Goal: Transaction & Acquisition: Purchase product/service

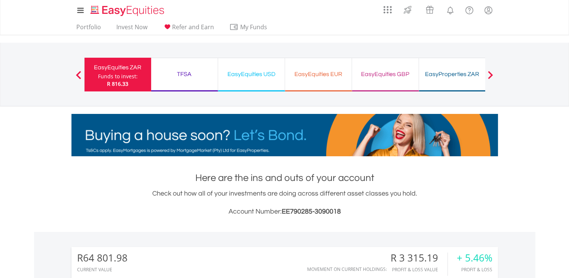
scroll to position [72, 142]
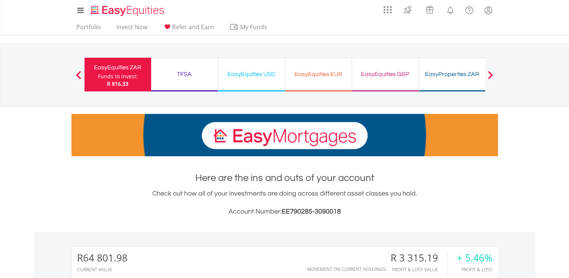
click at [76, 75] on button "Previous" at bounding box center [78, 77] width 15 height 7
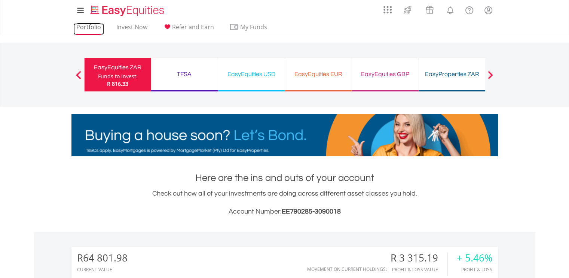
click at [85, 25] on link "Portfolio" at bounding box center [88, 29] width 31 height 12
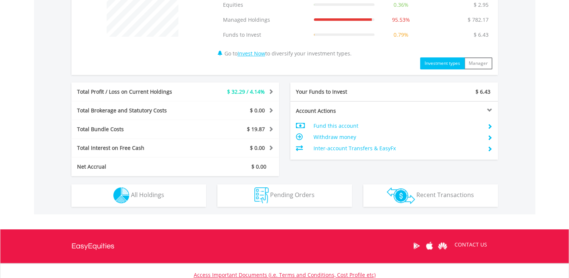
scroll to position [341, 0]
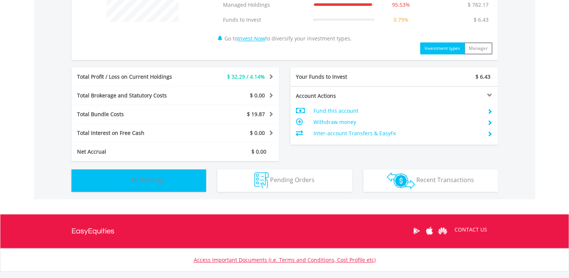
click at [155, 190] on button "Holdings All Holdings" at bounding box center [138, 180] width 135 height 22
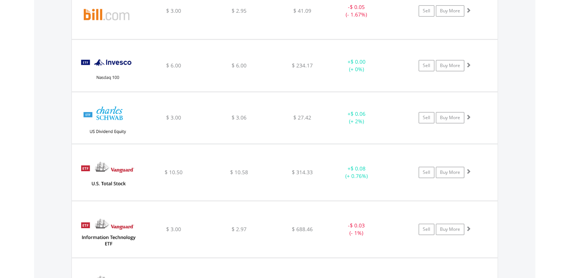
scroll to position [603, 0]
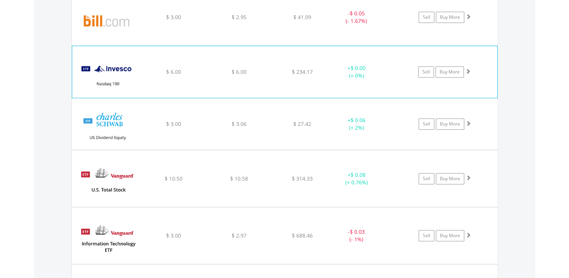
click at [208, 21] on div "$ 6.00" at bounding box center [239, 16] width 64 height 7
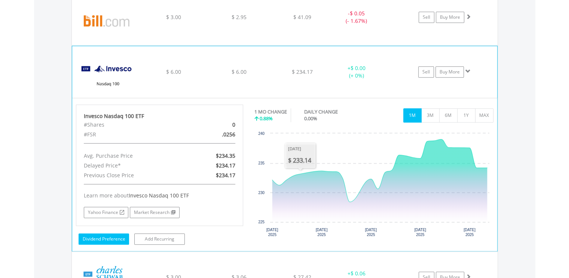
click at [109, 237] on link "Dividend Preference" at bounding box center [104, 238] width 51 height 11
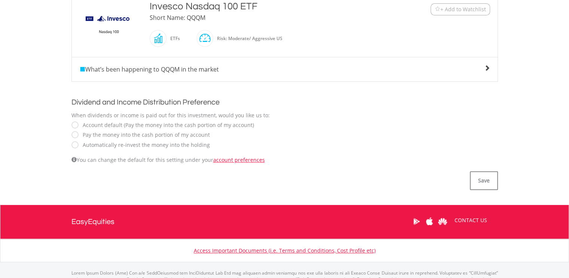
scroll to position [202, 0]
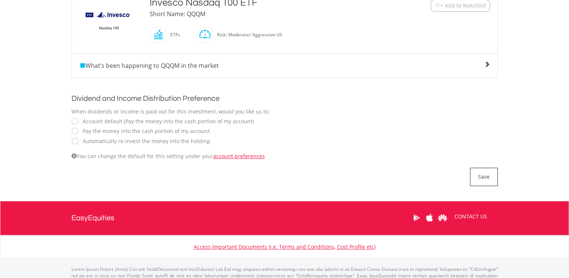
click at [95, 137] on label "Automatically re-invest the money into the holding" at bounding box center [144, 140] width 131 height 7
click at [480, 170] on button "Save" at bounding box center [484, 176] width 28 height 19
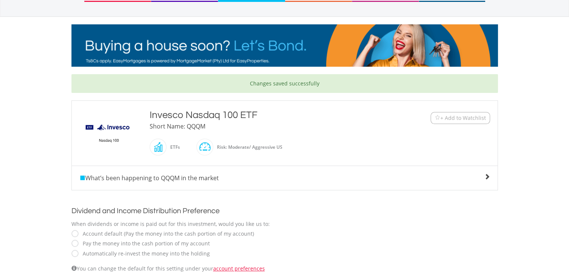
scroll to position [91, 0]
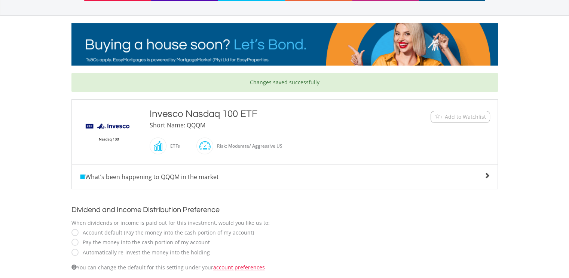
click at [179, 176] on span "What’s been happening to QQQM in the market" at bounding box center [149, 177] width 140 height 8
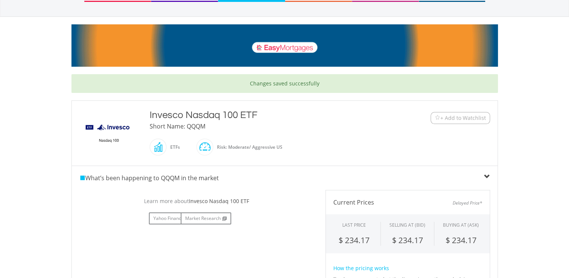
scroll to position [88, 0]
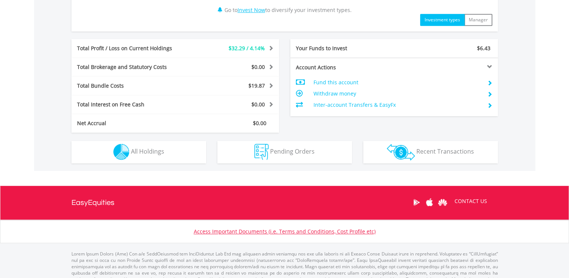
scroll to position [385, 0]
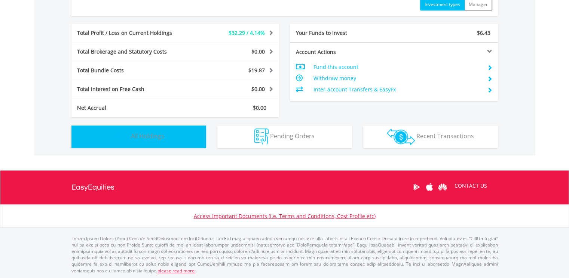
click at [199, 137] on button "Holdings All Holdings" at bounding box center [138, 136] width 135 height 22
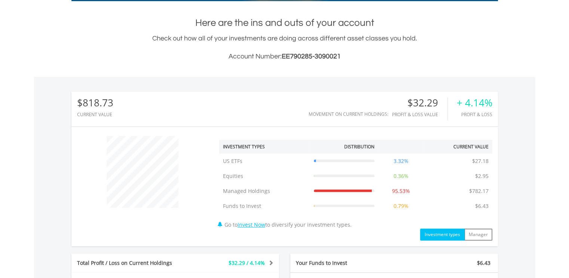
scroll to position [0, 0]
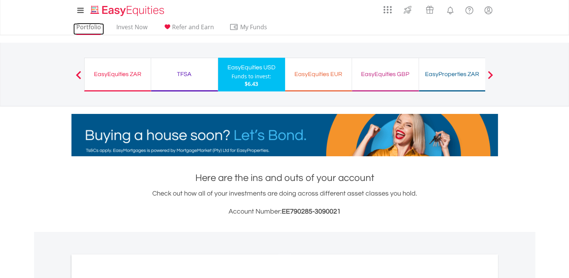
click at [80, 25] on link "Portfolio" at bounding box center [88, 29] width 31 height 12
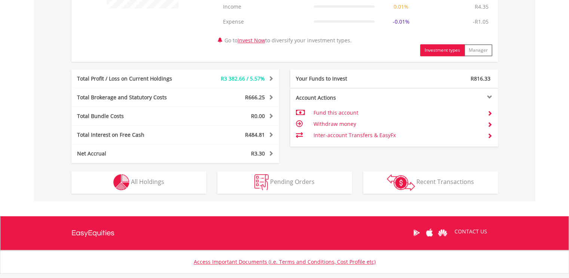
scroll to position [400, 0]
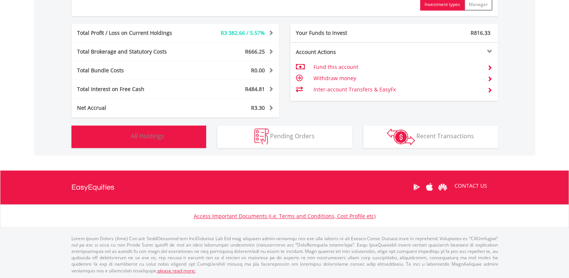
click at [165, 129] on button "Holdings All Holdings" at bounding box center [138, 136] width 135 height 22
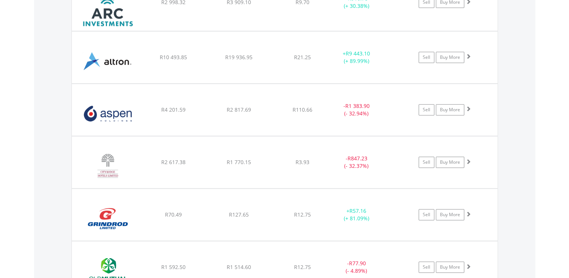
scroll to position [661, 0]
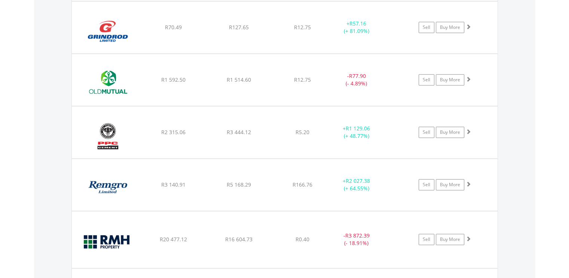
scroll to position [823, 0]
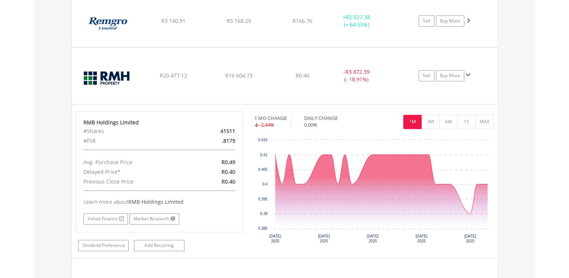
scroll to position [988, 0]
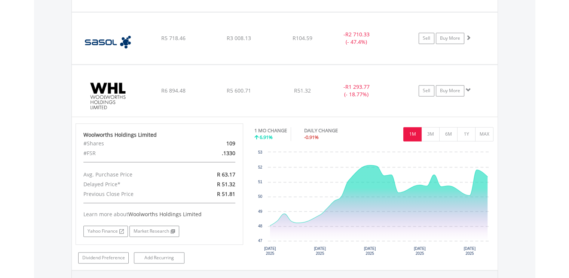
scroll to position [1080, 0]
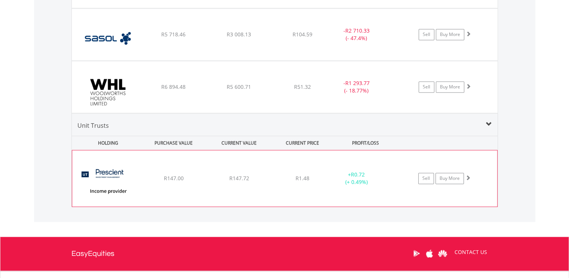
click at [300, 175] on span "R1.48" at bounding box center [303, 177] width 14 height 7
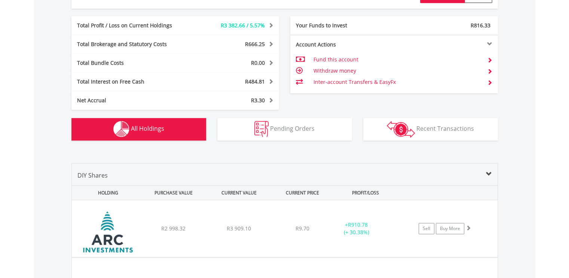
scroll to position [441, 0]
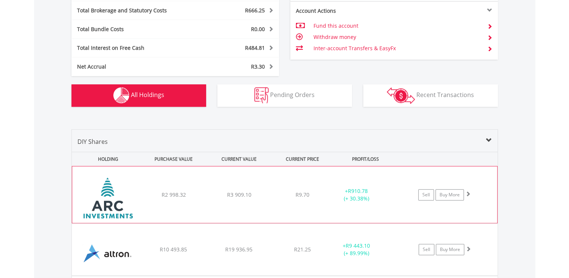
click at [207, 191] on div "﻿ African Rainbow Capital Investments Limited R2 998.32 R3 909.10 R9.70 + R910.…" at bounding box center [284, 194] width 425 height 57
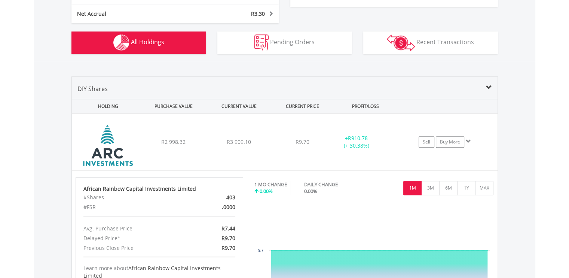
scroll to position [482, 0]
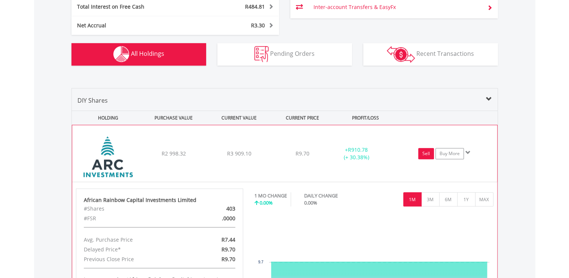
click at [426, 152] on link "Sell" at bounding box center [426, 153] width 16 height 11
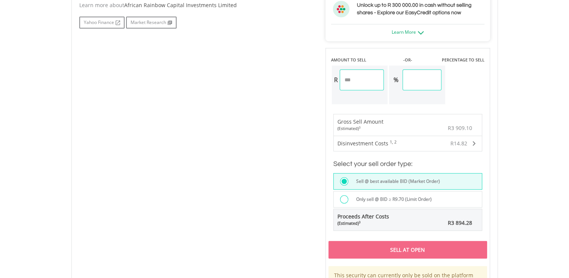
scroll to position [432, 0]
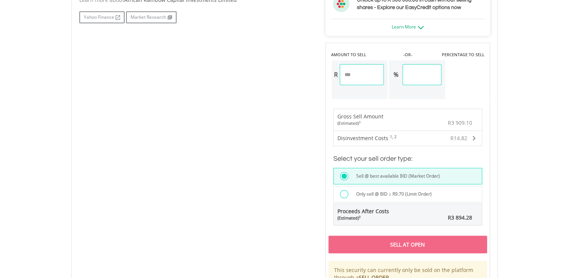
click at [393, 240] on div "Sell At Open" at bounding box center [408, 243] width 159 height 17
click at [392, 240] on div "Sell At Open" at bounding box center [408, 243] width 159 height 17
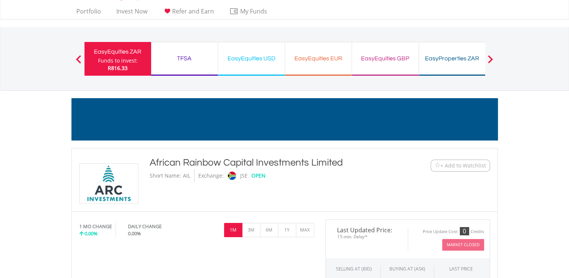
scroll to position [12, 0]
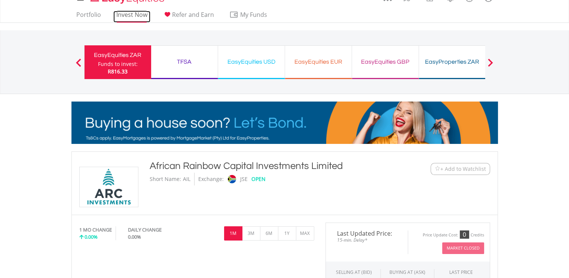
click at [131, 15] on link "Invest Now" at bounding box center [131, 17] width 37 height 12
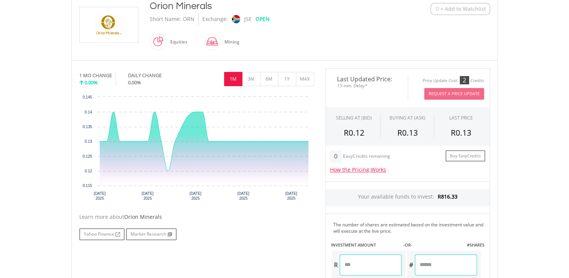
scroll to position [172, 0]
click at [298, 74] on button "MAX" at bounding box center [305, 79] width 18 height 14
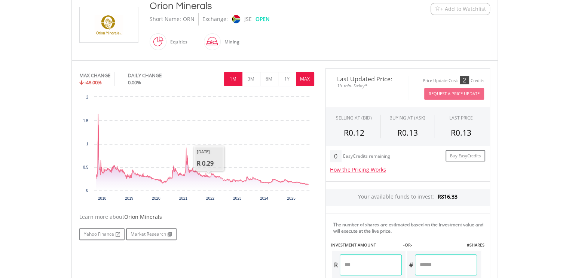
click at [231, 72] on button "1M" at bounding box center [233, 79] width 18 height 14
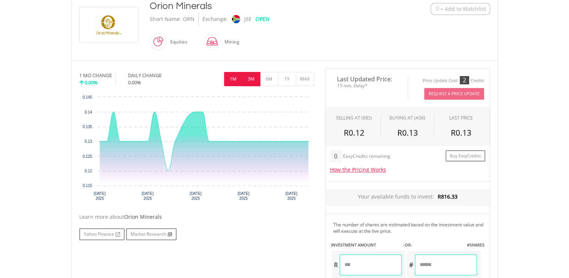
click at [248, 81] on button "3M" at bounding box center [251, 79] width 18 height 14
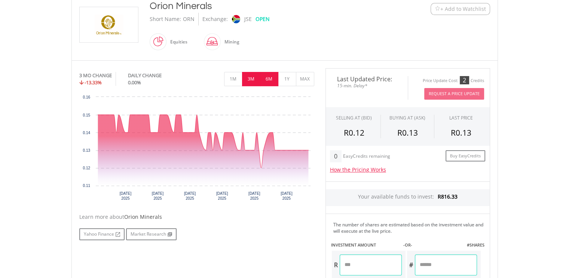
click at [268, 78] on button "6M" at bounding box center [269, 79] width 18 height 14
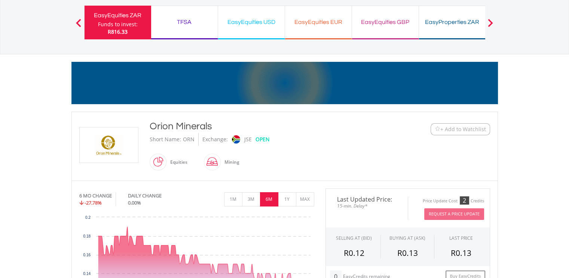
scroll to position [52, 0]
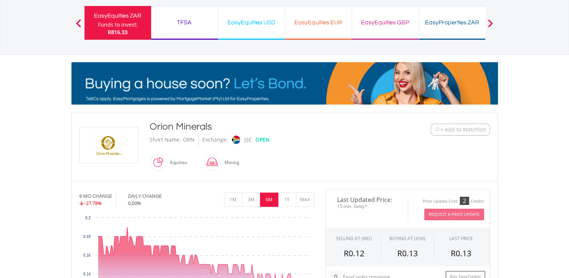
click at [81, 21] on div at bounding box center [78, 22] width 15 height 7
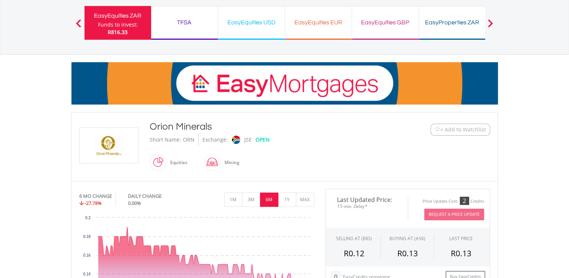
click at [77, 21] on span at bounding box center [78, 23] width 5 height 8
